Goal: Task Accomplishment & Management: Use online tool/utility

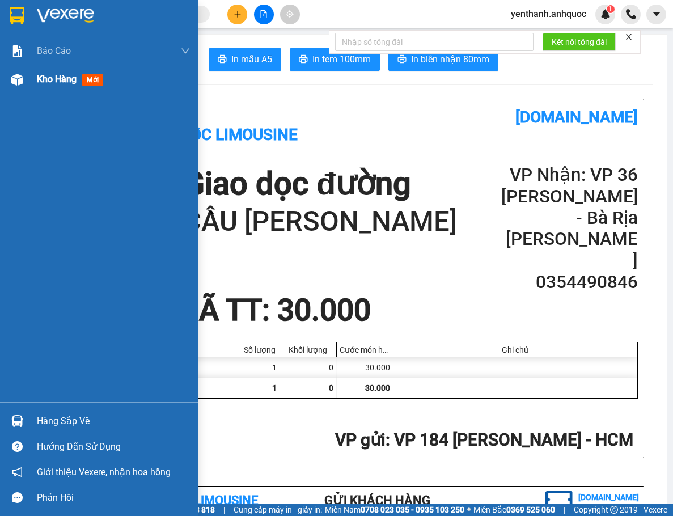
click at [61, 86] on div "Kho hàng mới" at bounding box center [72, 79] width 71 height 14
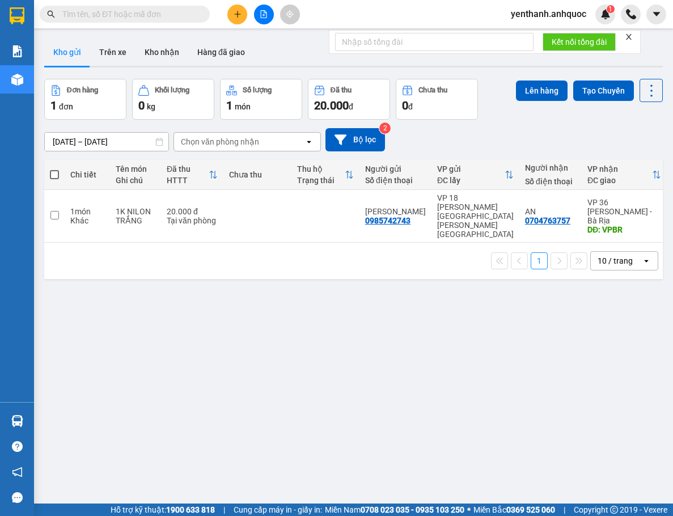
click at [53, 173] on span at bounding box center [54, 174] width 9 height 9
click at [54, 169] on input "checkbox" at bounding box center [54, 169] width 0 height 0
checkbox input "true"
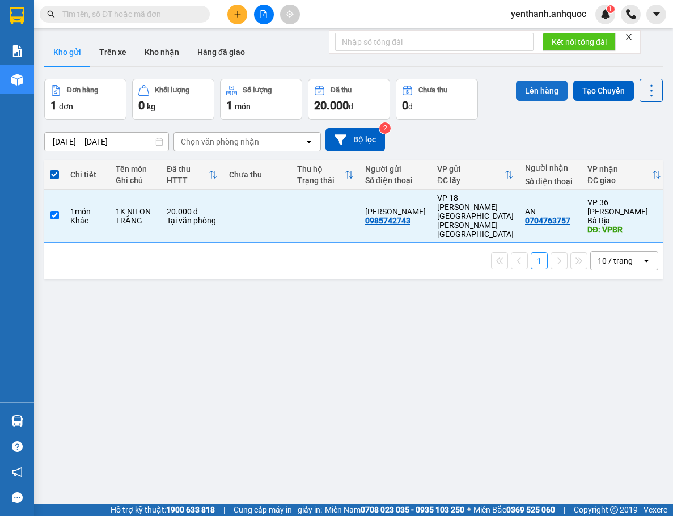
click at [536, 89] on button "Lên hàng" at bounding box center [542, 90] width 52 height 20
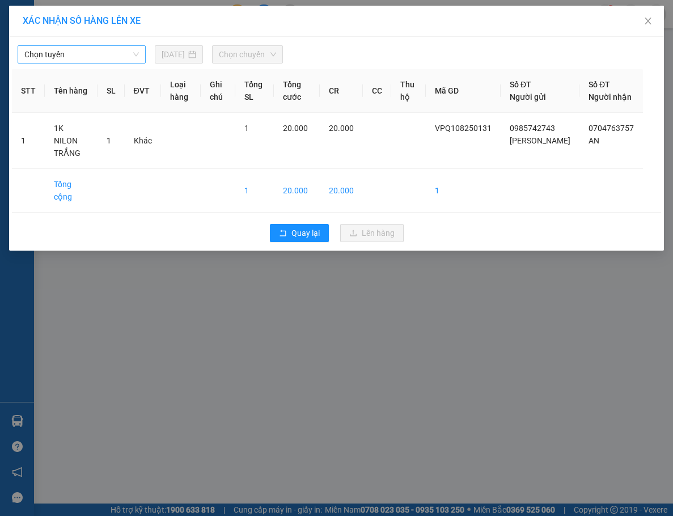
click at [114, 62] on span "Chọn tuyến" at bounding box center [81, 54] width 114 height 17
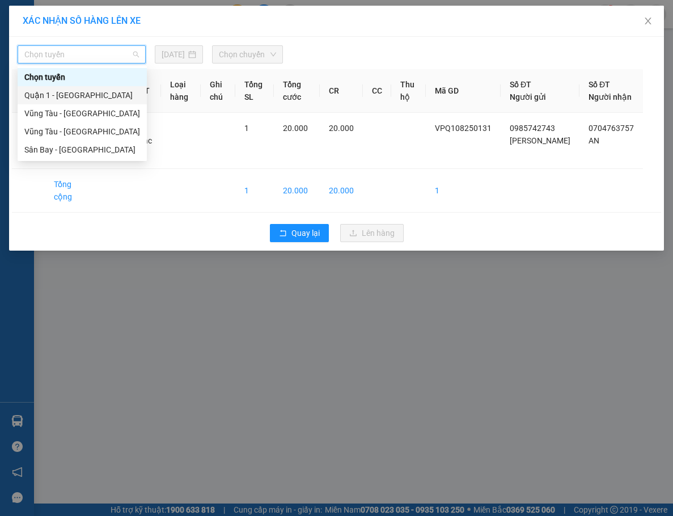
click at [99, 90] on div "Quận 1 - [GEOGRAPHIC_DATA]" at bounding box center [82, 95] width 116 height 12
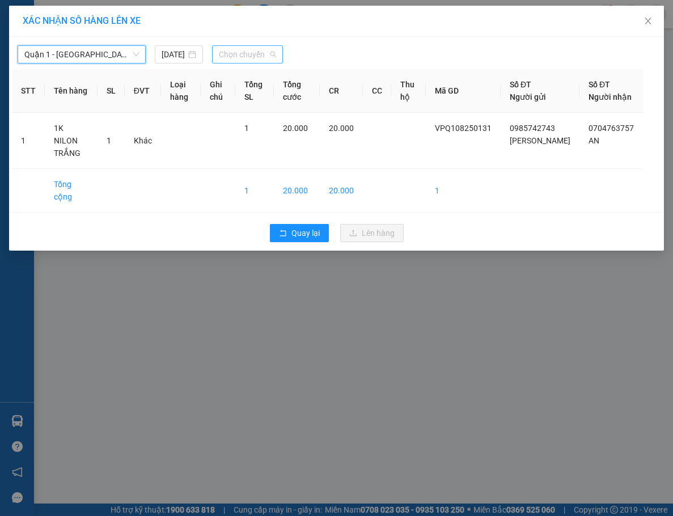
click at [247, 49] on span "Chọn chuyến" at bounding box center [247, 54] width 57 height 17
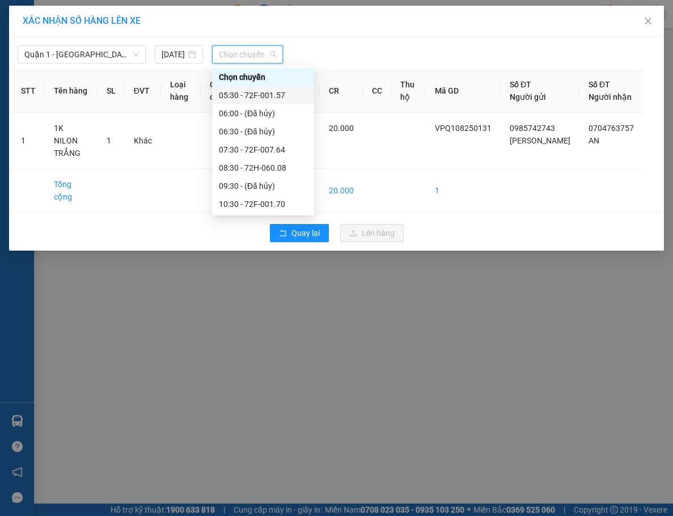
click at [249, 98] on div "05:30 - 72F-001.57" at bounding box center [263, 95] width 88 height 12
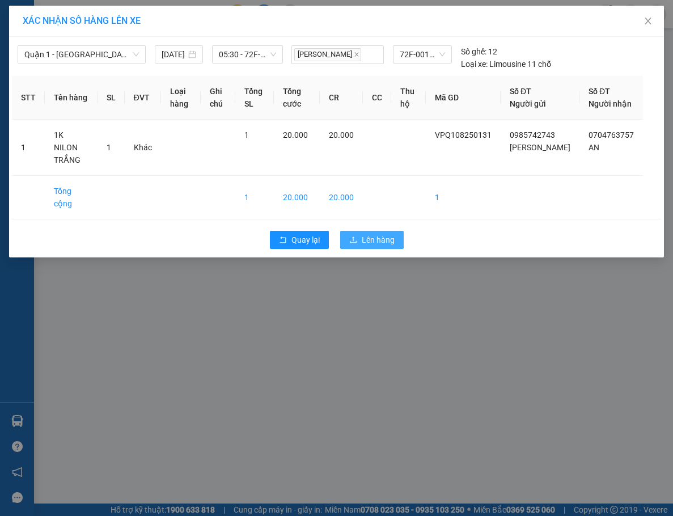
click at [349, 231] on button "Lên hàng" at bounding box center [371, 240] width 63 height 18
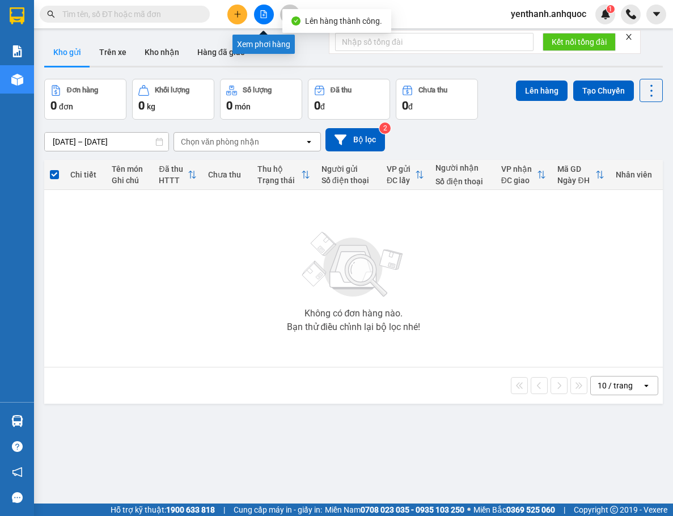
click at [269, 16] on button at bounding box center [264, 15] width 20 height 20
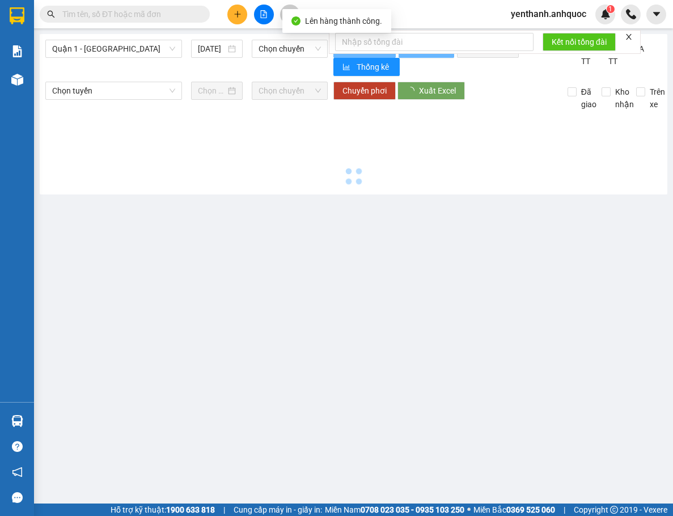
type input "[DATE]"
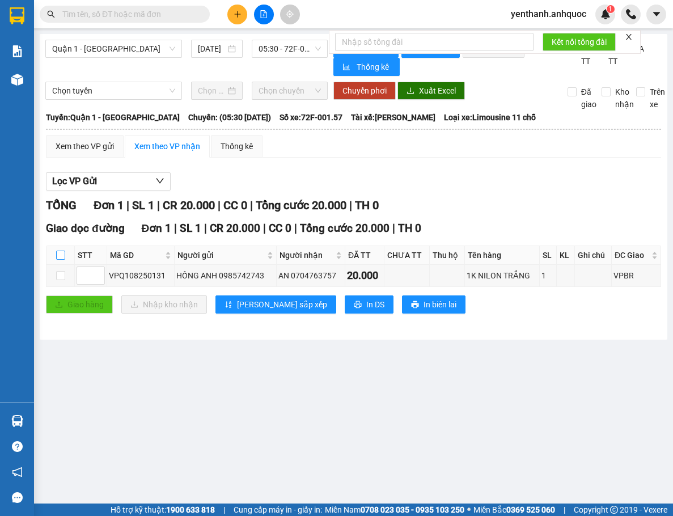
click at [59, 260] on input "checkbox" at bounding box center [60, 255] width 9 height 9
checkbox input "true"
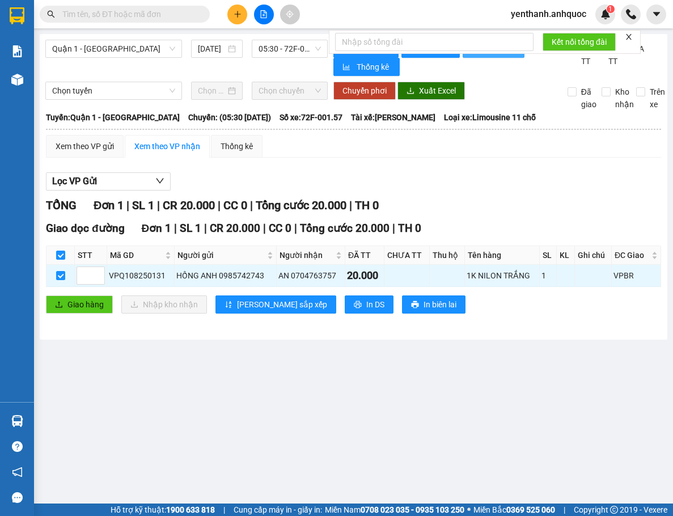
click at [500, 57] on button "In đơn chọn" at bounding box center [493, 49] width 62 height 18
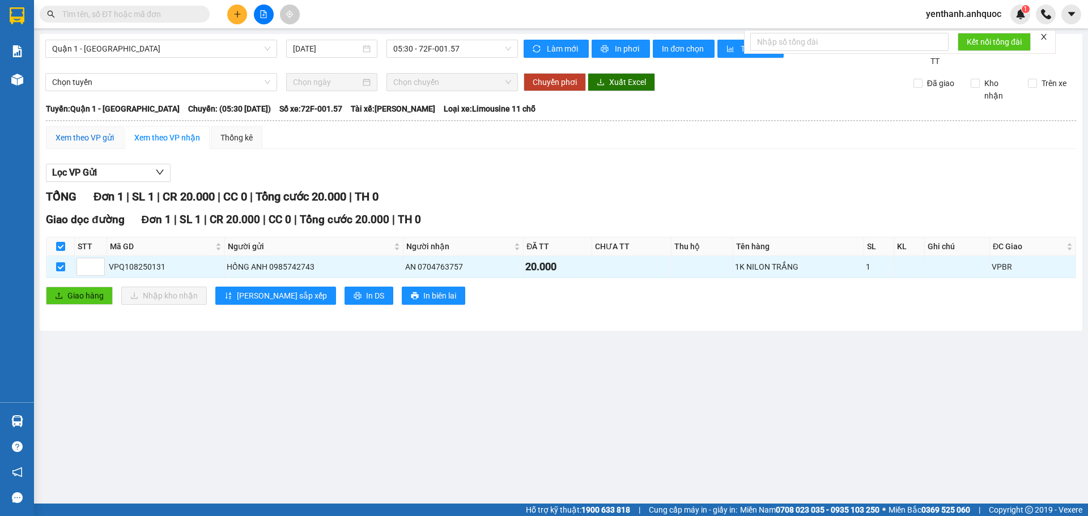
click at [105, 134] on div "Xem theo VP gửi" at bounding box center [85, 137] width 58 height 12
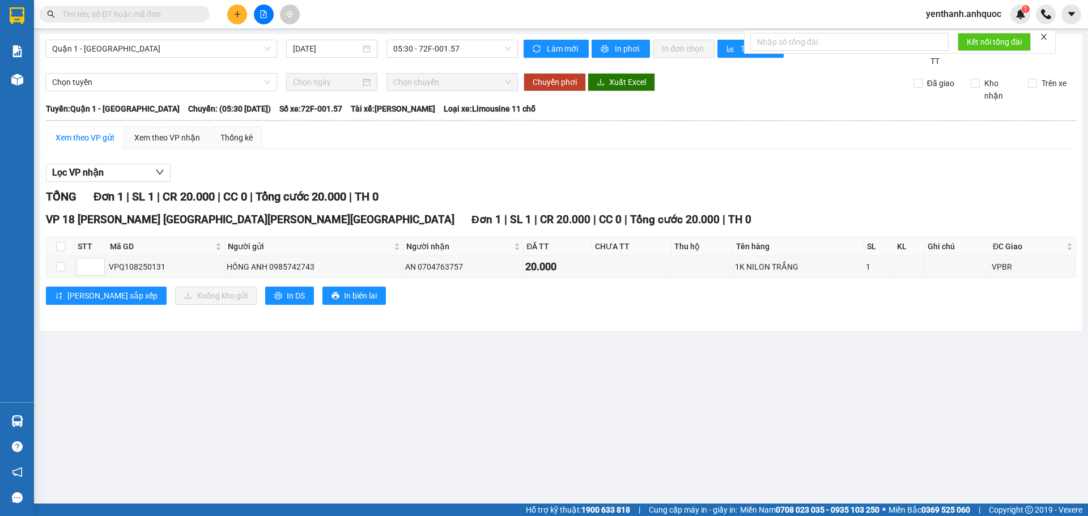
click at [672, 35] on icon "close" at bounding box center [1044, 37] width 8 height 8
click at [672, 16] on span "yenthanh.anhquoc" at bounding box center [964, 14] width 94 height 14
click at [672, 37] on span "Đăng xuất" at bounding box center [969, 35] width 70 height 12
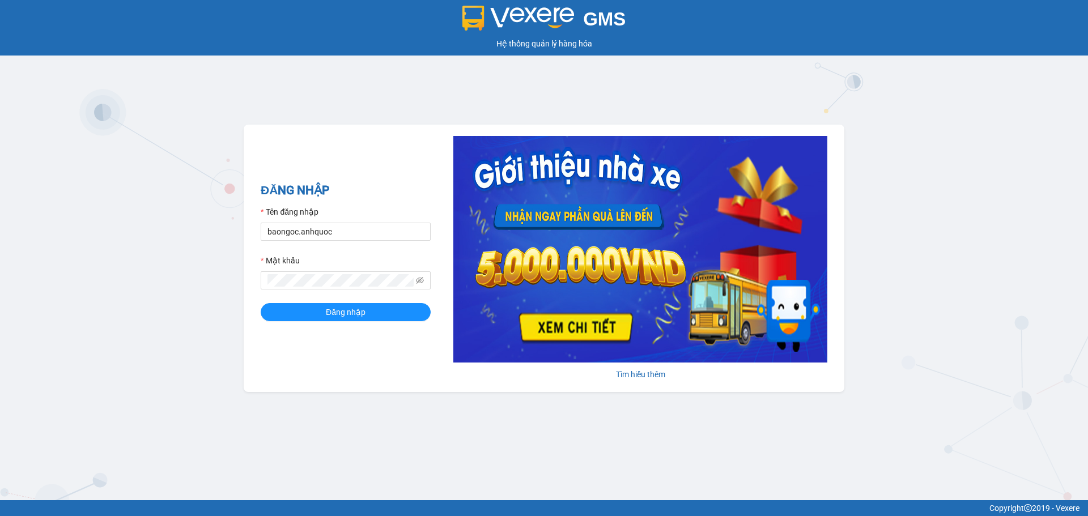
click at [303, 220] on div "Tên đăng nhập" at bounding box center [346, 214] width 170 height 17
click at [303, 226] on input "baongoc.anhquoc" at bounding box center [346, 232] width 170 height 18
type input "phuongthao.anhquoc"
click at [414, 313] on button "Đăng nhập" at bounding box center [346, 312] width 170 height 18
